Goal: Find specific page/section: Locate a particular part of the current website

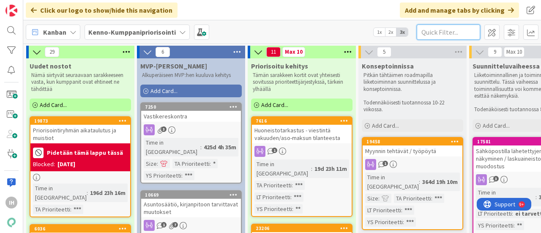
click at [429, 35] on input "text" at bounding box center [447, 31] width 63 height 15
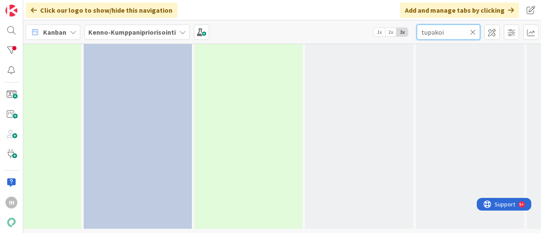
scroll to position [148, 0]
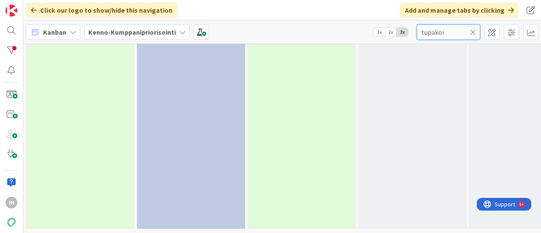
type input "tupakoi"
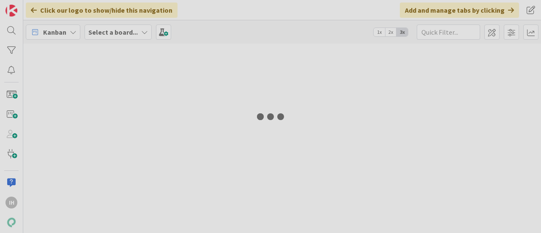
type input "tupakoi"
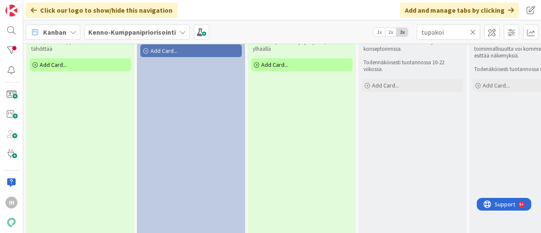
scroll to position [41, 0]
click at [11, 47] on div at bounding box center [11, 51] width 17 height 16
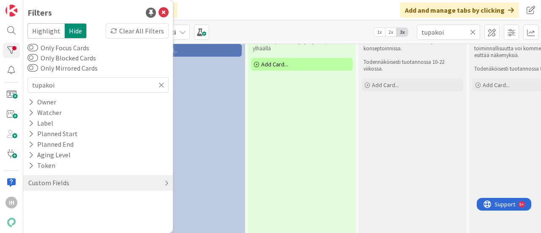
click at [51, 184] on div "Custom Fields" at bounding box center [48, 182] width 43 height 11
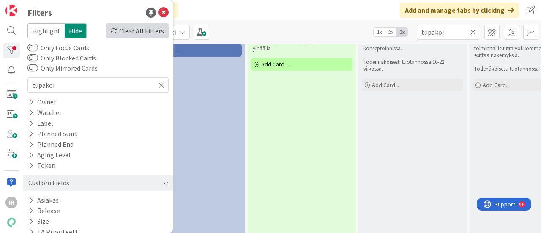
click at [126, 30] on div "Clear All Filters" at bounding box center [137, 30] width 63 height 15
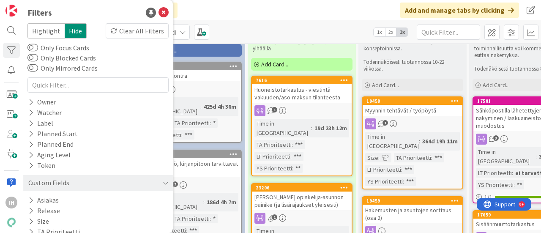
click at [255, 18] on div "Click our logo to show/hide this navigation Add and manage tabs by clicking" at bounding box center [281, 10] width 517 height 20
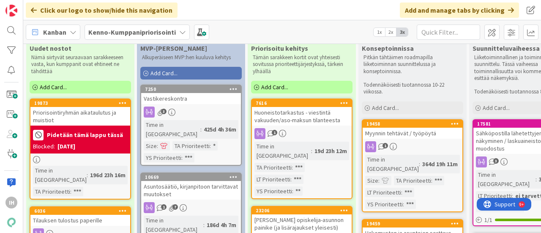
scroll to position [0, 0]
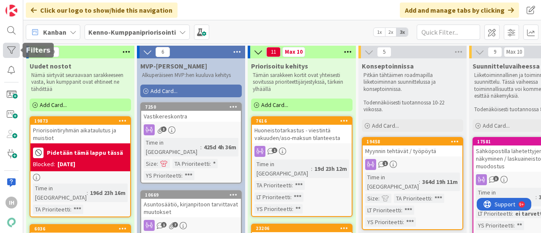
click at [13, 49] on div at bounding box center [11, 51] width 17 height 16
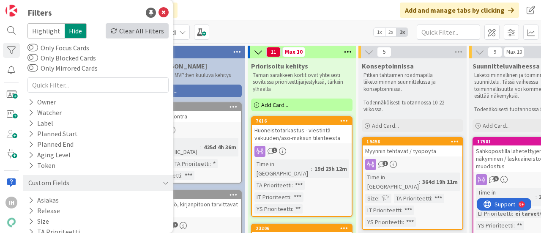
click at [116, 34] on div "Clear All Filters" at bounding box center [137, 30] width 63 height 15
click at [158, 11] on icon at bounding box center [163, 13] width 10 height 10
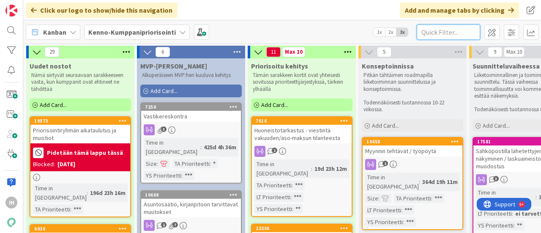
click at [452, 31] on input "text" at bounding box center [447, 31] width 63 height 15
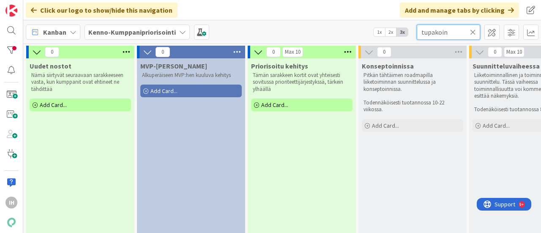
type input "tupakoin"
click at [122, 27] on span "Kenno-Kumppanipriorisointi" at bounding box center [131, 32] width 87 height 10
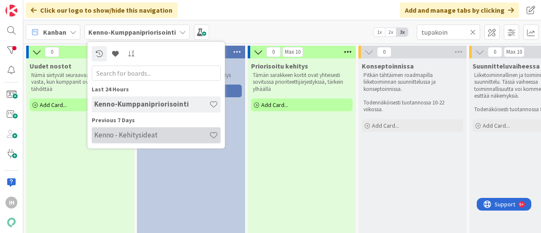
click at [122, 134] on h4 "Kenno - Kehitysideat" at bounding box center [151, 135] width 115 height 8
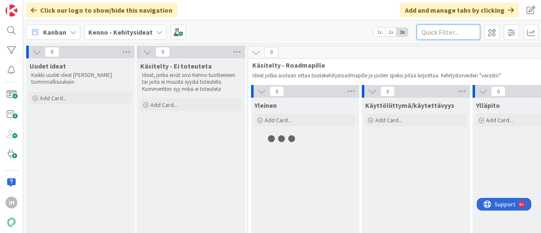
click at [424, 36] on input "text" at bounding box center [447, 31] width 63 height 15
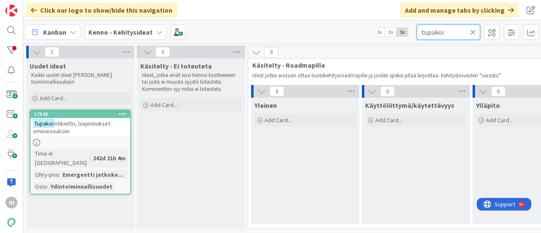
type input "tupakoi"
click at [90, 127] on div "Tupakoi ntikielto, laajennukset ominaisuuksiin" at bounding box center [80, 127] width 100 height 19
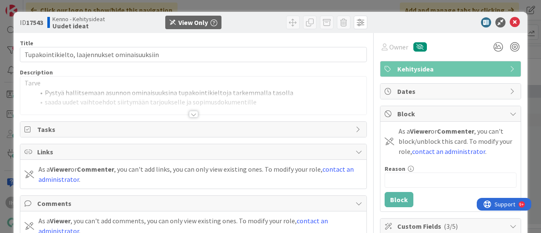
click at [191, 112] on div at bounding box center [193, 114] width 9 height 7
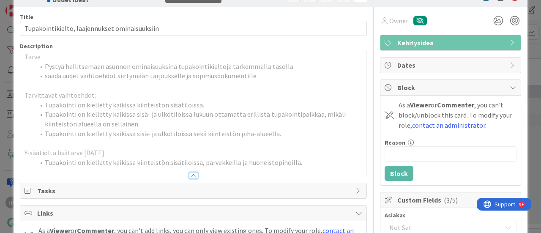
scroll to position [27, 0]
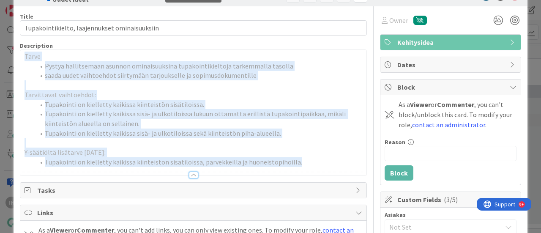
drag, startPoint x: 296, startPoint y: 162, endPoint x: 24, endPoint y: 57, distance: 291.6
click at [24, 57] on div "Tarve Pystyä hallitsemaan asunnon ominaisuuksina tupakointikieltoja tarkemmalla…" at bounding box center [193, 112] width 346 height 125
copy div "Tarve Pystyä hallitsemaan asunnon ominaisuuksina tupakointikieltoja tarkemmalla…"
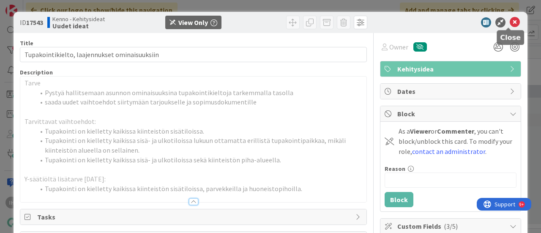
click at [509, 17] on icon at bounding box center [514, 22] width 10 height 10
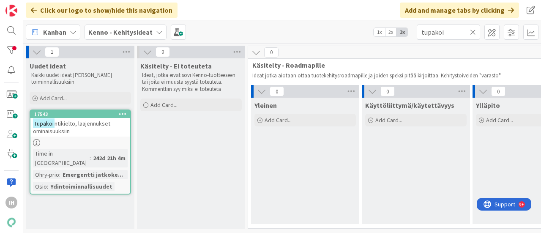
click at [473, 33] on icon at bounding box center [473, 32] width 6 height 8
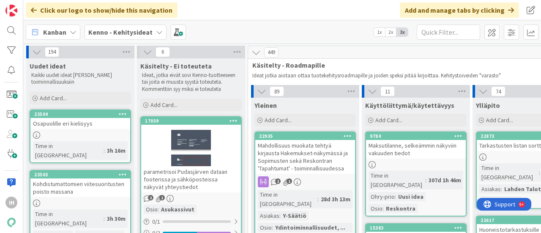
click at [147, 28] on b "Kenno - Kehitysideat" at bounding box center [120, 32] width 64 height 8
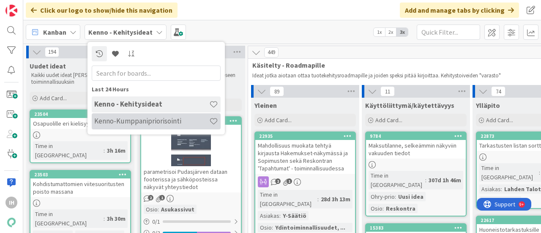
click at [120, 115] on div "Kenno-Kumppanipriorisointi" at bounding box center [156, 121] width 129 height 16
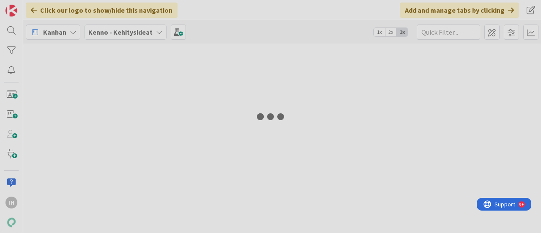
type input "tupakoin"
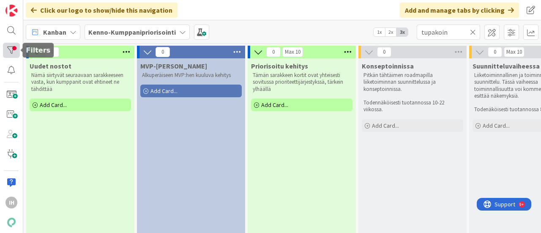
click at [12, 50] on div at bounding box center [11, 51] width 17 height 16
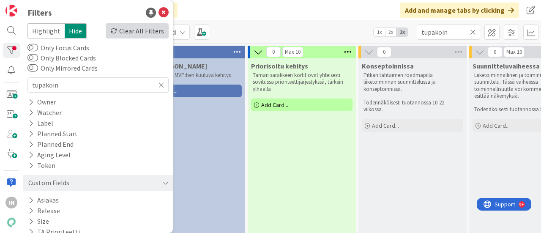
click at [122, 35] on div "Clear All Filters" at bounding box center [137, 30] width 63 height 15
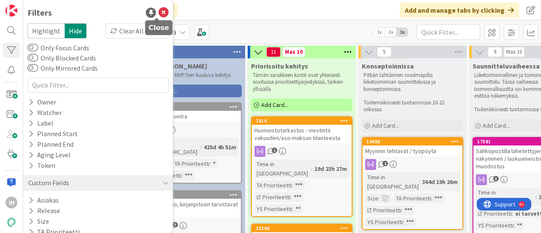
click at [159, 14] on icon at bounding box center [163, 13] width 10 height 10
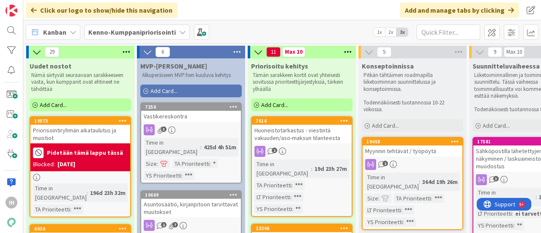
click at [147, 50] on icon at bounding box center [147, 51] width 9 height 9
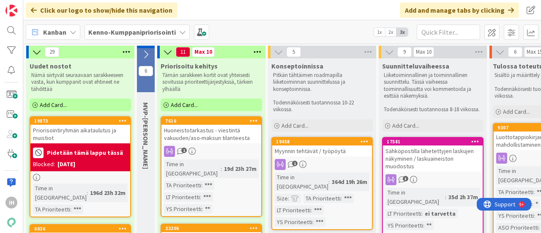
click at [146, 52] on icon at bounding box center [145, 54] width 9 height 9
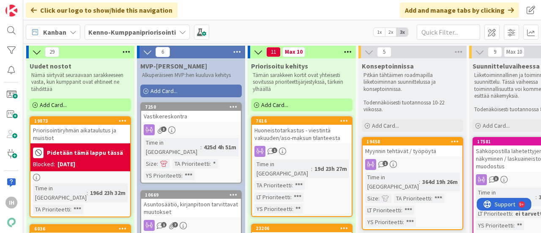
click at [254, 27] on div "Kanban Kenno-Kumppanipriorisointi 1x 2x 3x" at bounding box center [281, 31] width 517 height 23
